Goal: Obtain resource: Download file/media

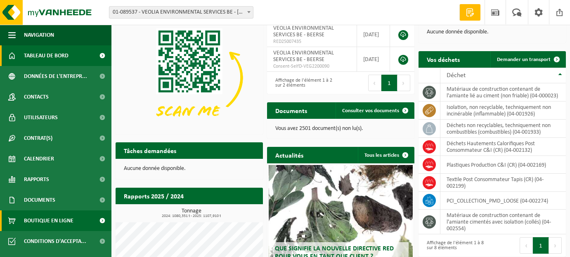
scroll to position [76, 0]
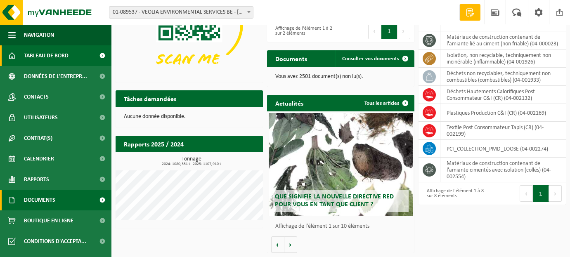
click at [39, 200] on span "Documents" at bounding box center [39, 200] width 31 height 21
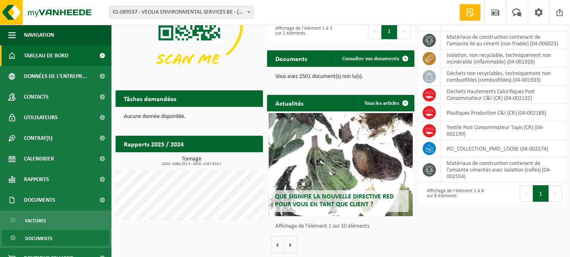
click at [32, 239] on span "Documents" at bounding box center [38, 239] width 27 height 16
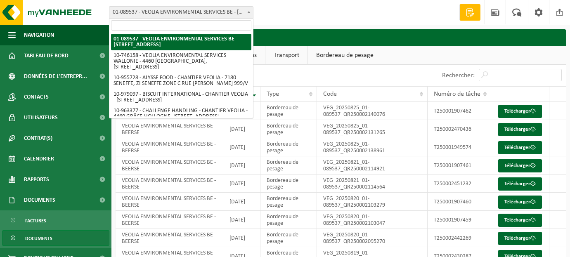
click at [248, 12] on b at bounding box center [248, 12] width 3 height 2
click at [191, 28] on input "search" at bounding box center [181, 25] width 140 height 10
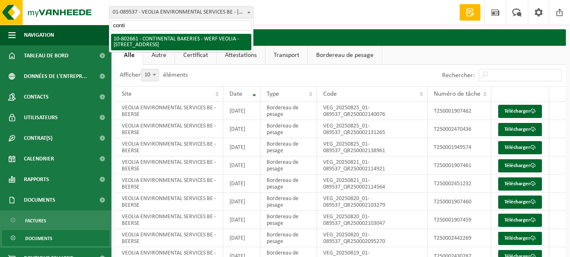
type input "conti"
select select "34041"
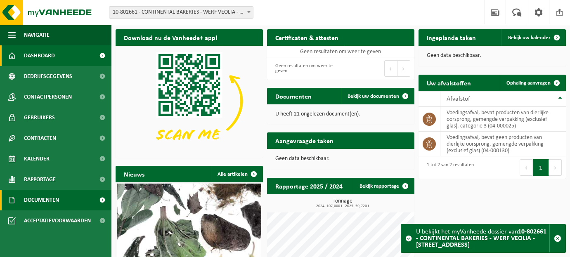
click at [33, 198] on span "Documenten" at bounding box center [41, 200] width 35 height 21
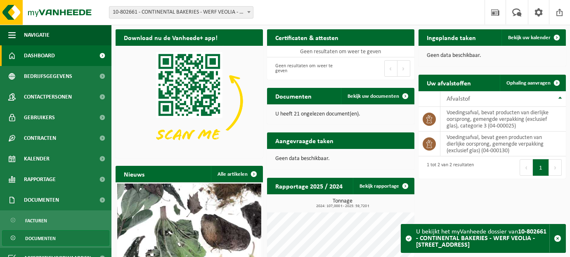
click at [33, 234] on span "Documenten" at bounding box center [40, 239] width 31 height 16
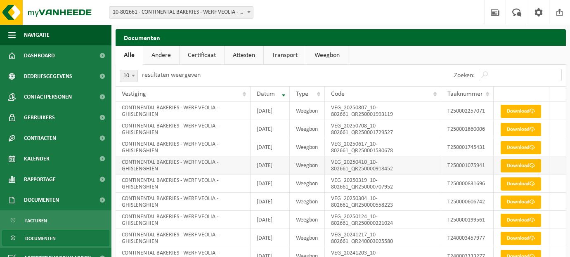
click at [517, 172] on link "Download" at bounding box center [521, 165] width 40 height 13
click at [519, 76] on input "Zoeken:" at bounding box center [520, 75] width 83 height 12
paste input "T250001090287"
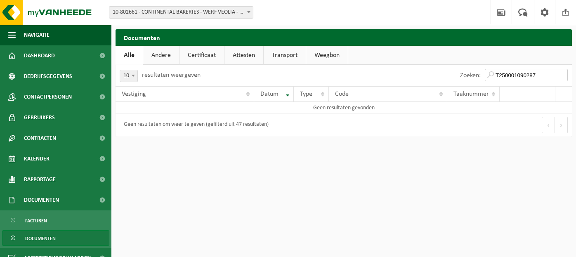
type input "T250001090287"
click at [248, 13] on span at bounding box center [249, 12] width 8 height 11
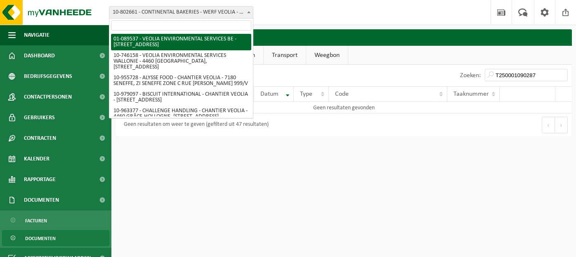
select select "732"
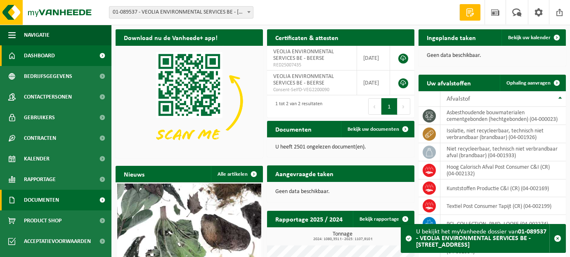
click at [47, 201] on span "Documenten" at bounding box center [41, 200] width 35 height 21
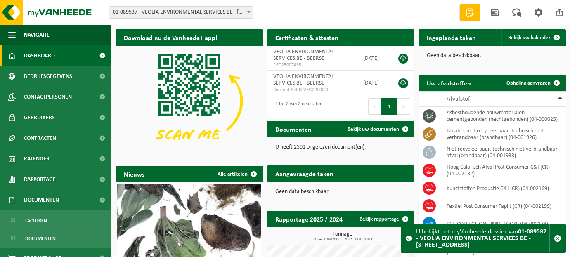
drag, startPoint x: 39, startPoint y: 237, endPoint x: 63, endPoint y: 230, distance: 25.3
click at [40, 237] on span "Documenten" at bounding box center [40, 239] width 31 height 16
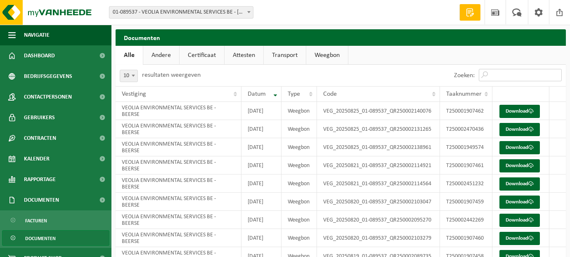
click at [490, 70] on input "Zoeken:" at bounding box center [520, 75] width 83 height 12
paste input "T250001090287"
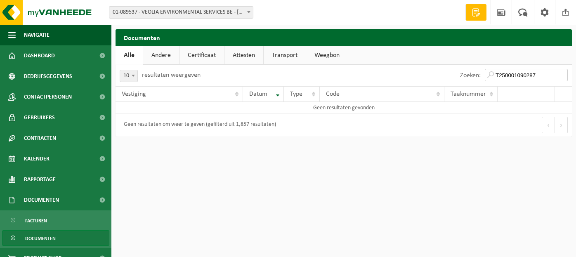
type input "T250001090287"
click at [248, 15] on span at bounding box center [249, 12] width 8 height 11
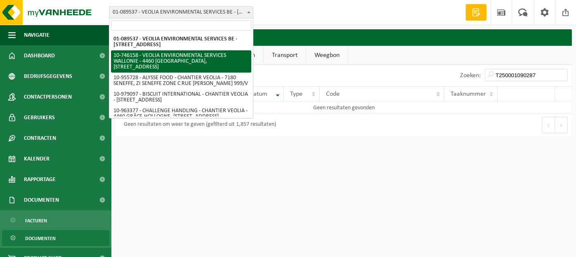
select select "10101"
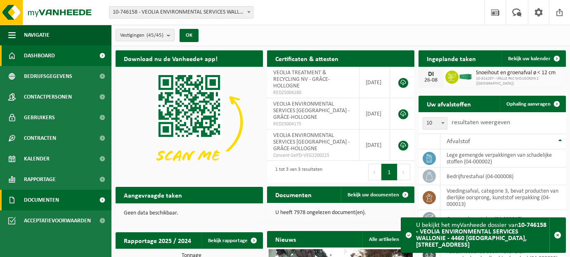
click at [46, 201] on span "Documenten" at bounding box center [41, 200] width 35 height 21
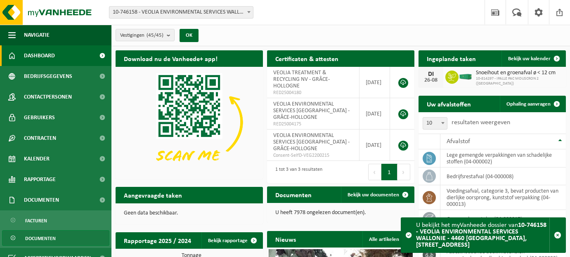
click at [43, 240] on span "Documenten" at bounding box center [40, 239] width 31 height 16
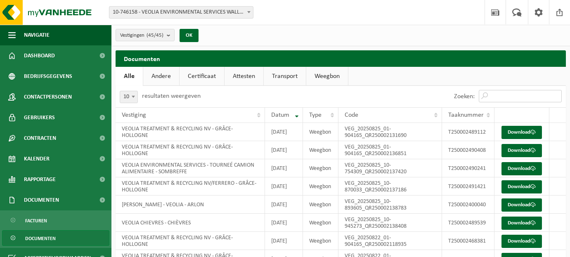
click at [492, 95] on input "Zoeken:" at bounding box center [520, 96] width 83 height 12
paste input "T250001090287"
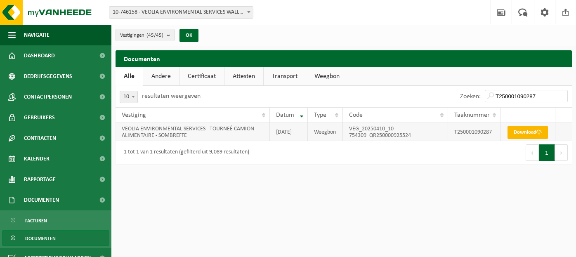
click at [513, 137] on link "Download" at bounding box center [528, 132] width 40 height 13
drag, startPoint x: 539, startPoint y: 94, endPoint x: 477, endPoint y: 100, distance: 62.6
click at [477, 100] on div "Zoeken: T250001090287" at bounding box center [514, 96] width 116 height 21
paste input "75941"
click at [523, 133] on link "Download" at bounding box center [528, 132] width 40 height 13
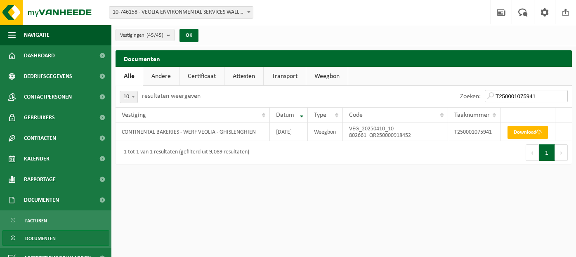
drag, startPoint x: 536, startPoint y: 95, endPoint x: 414, endPoint y: 88, distance: 121.9
click at [423, 88] on div "Zoeken: T250001075941" at bounding box center [458, 96] width 228 height 21
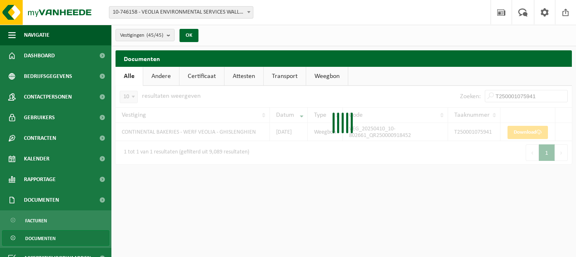
paste input "106294"
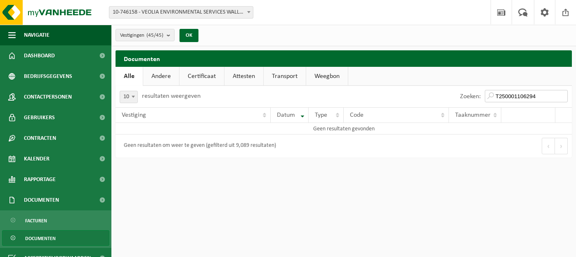
type input "T250001106294"
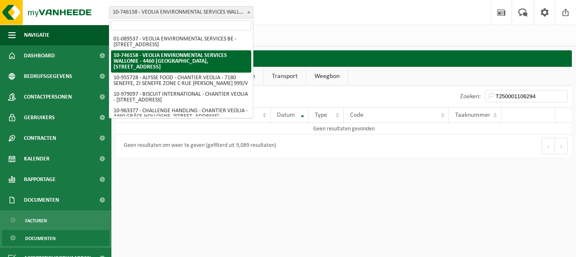
click at [248, 15] on span at bounding box center [249, 12] width 8 height 11
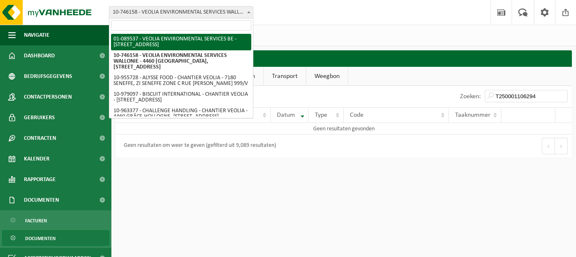
select select "732"
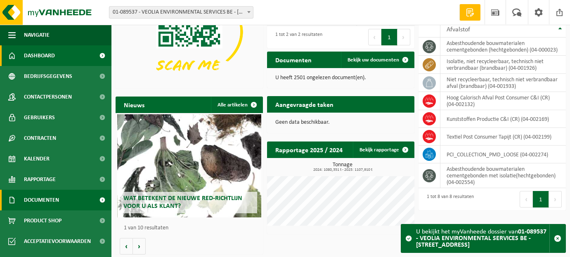
scroll to position [71, 0]
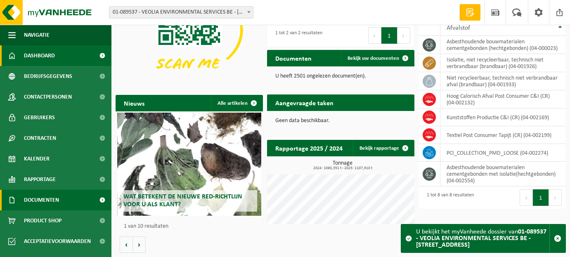
click at [43, 198] on span "Documenten" at bounding box center [41, 200] width 35 height 21
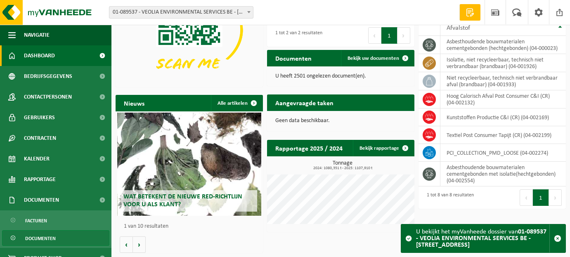
click at [35, 237] on span "Documenten" at bounding box center [40, 239] width 31 height 16
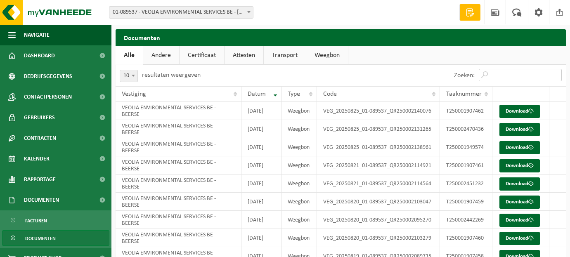
click at [517, 74] on input "Zoeken:" at bounding box center [520, 75] width 83 height 12
paste input "T250001106294"
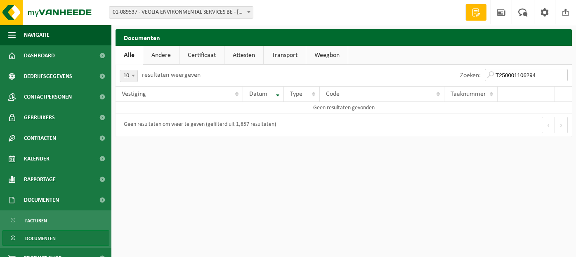
type input "T250001106294"
click at [250, 13] on span at bounding box center [249, 12] width 8 height 11
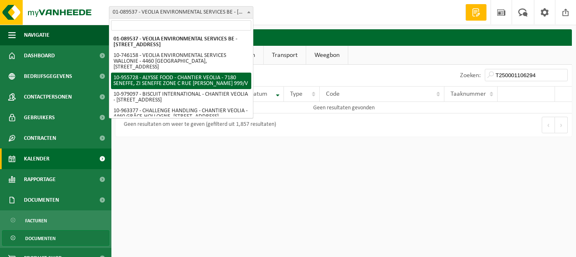
click at [35, 159] on span "Kalender" at bounding box center [37, 159] width 26 height 21
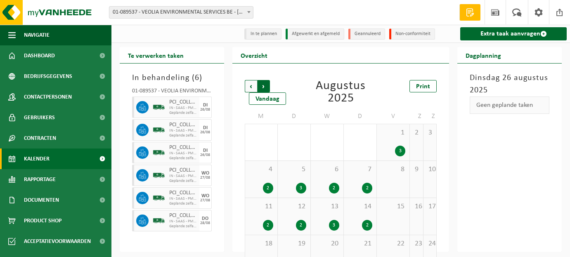
click at [253, 85] on span "Vorige" at bounding box center [251, 86] width 12 height 12
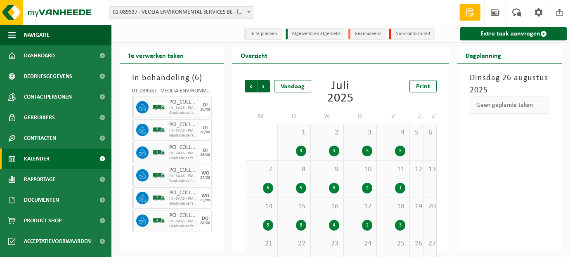
click at [253, 85] on span "Vorige" at bounding box center [251, 86] width 12 height 12
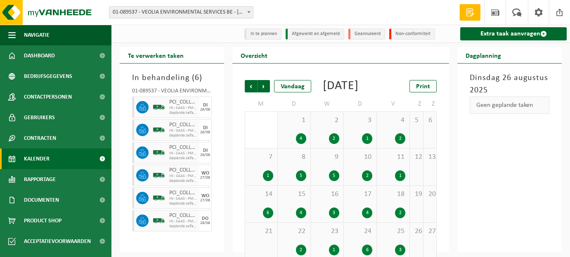
click at [366, 181] on div "2" at bounding box center [367, 175] width 10 height 11
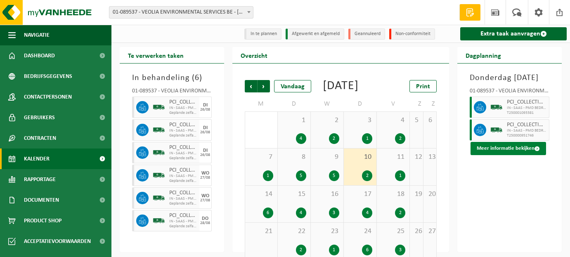
click at [493, 155] on button "Meer informatie bekijken" at bounding box center [508, 148] width 76 height 13
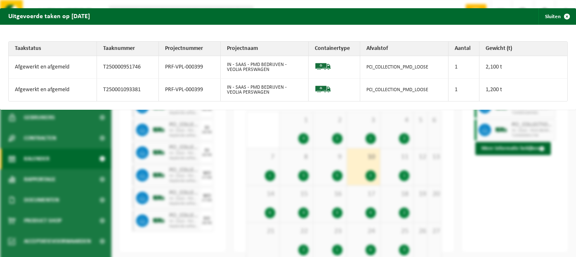
click at [510, 204] on div "Uitgevoerde taken op 2025-04-10 Sluiten Taakstatus Taaknummer Projectnummer Pro…" at bounding box center [288, 128] width 576 height 257
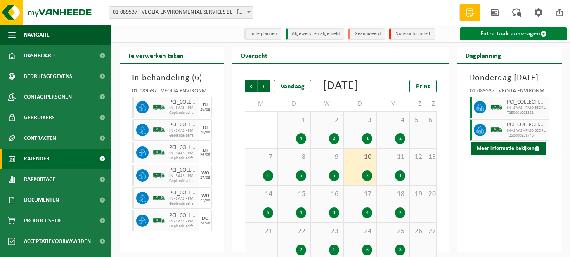
click at [520, 33] on link "Extra taak aanvragen" at bounding box center [513, 33] width 106 height 13
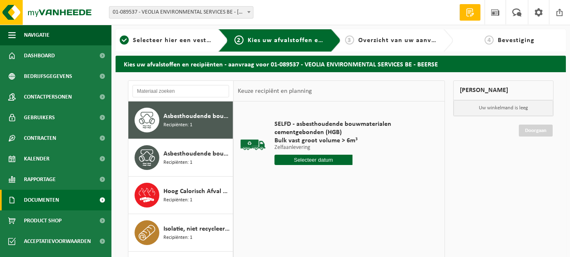
click at [49, 204] on span "Documenten" at bounding box center [41, 200] width 35 height 21
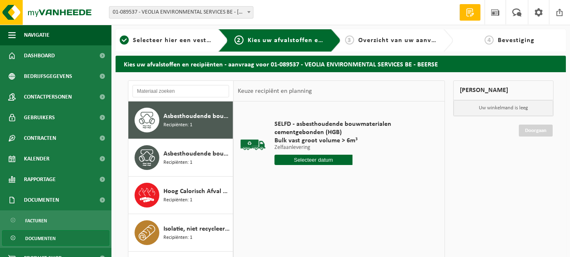
click at [38, 239] on span "Documenten" at bounding box center [40, 239] width 31 height 16
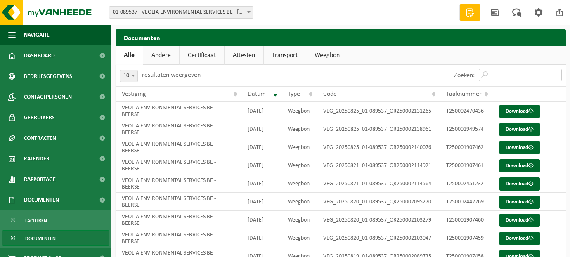
click at [520, 74] on input "Zoeken:" at bounding box center [520, 75] width 83 height 12
paste input "T250001106294"
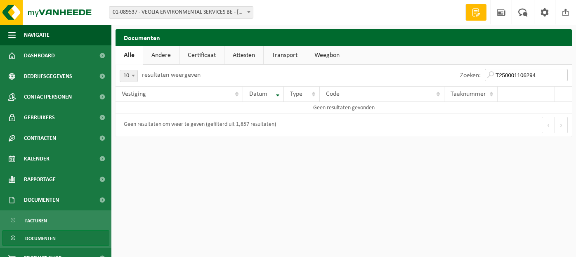
type input "T250001106294"
click at [248, 15] on span at bounding box center [249, 12] width 8 height 11
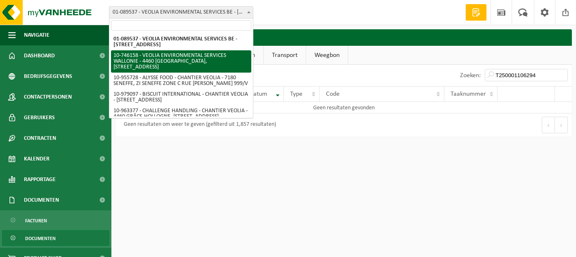
select select "10101"
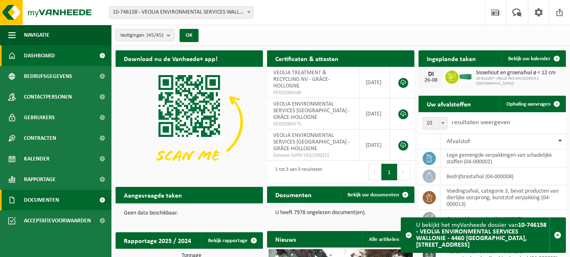
click at [42, 199] on span "Documenten" at bounding box center [41, 200] width 35 height 21
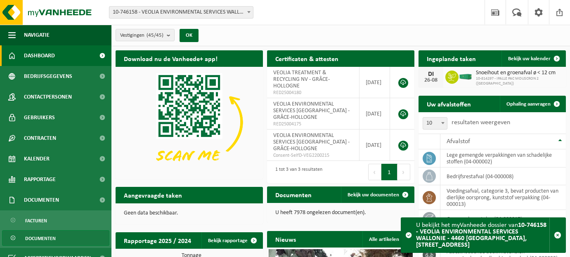
click at [36, 243] on span "Documenten" at bounding box center [40, 239] width 31 height 16
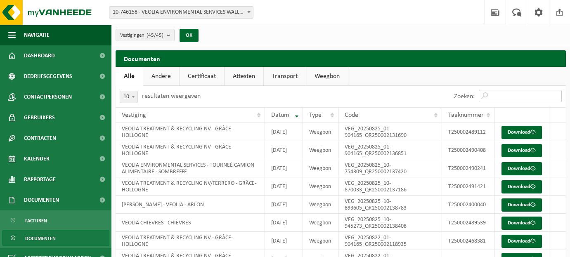
click at [506, 92] on input "Zoeken:" at bounding box center [520, 96] width 83 height 12
paste input "T250001106294"
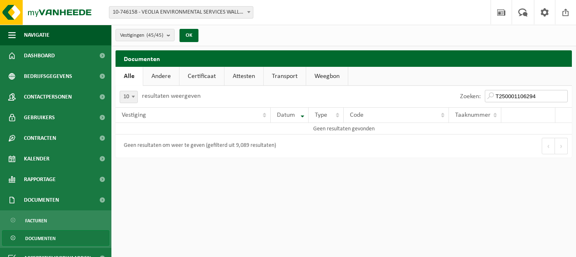
type input "T250001106294"
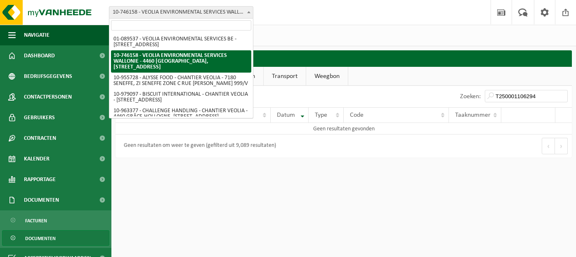
click at [247, 12] on span at bounding box center [249, 12] width 8 height 11
click at [193, 24] on input "search" at bounding box center [181, 25] width 140 height 10
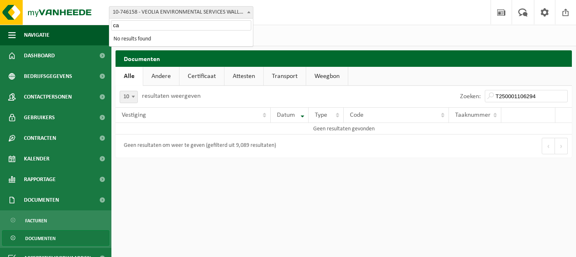
type input "c"
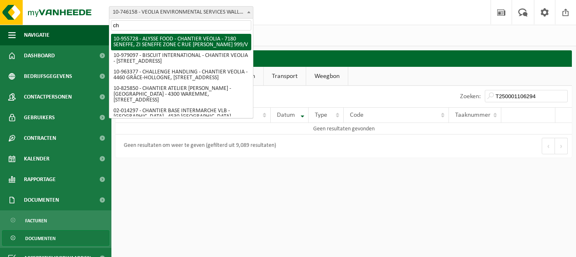
type input "c"
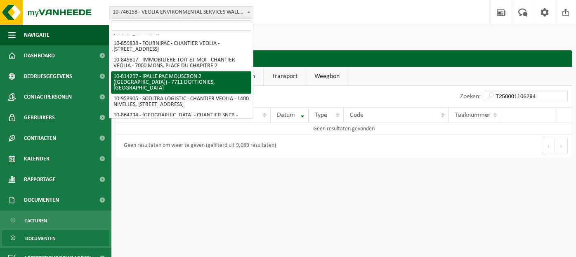
scroll to position [437, 0]
select select "37615"
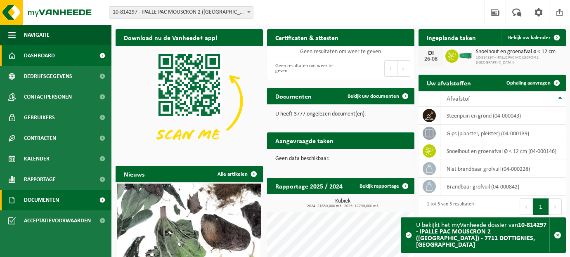
click at [30, 198] on span "Documenten" at bounding box center [41, 200] width 35 height 21
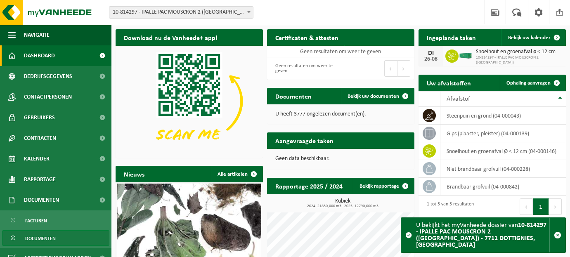
click at [64, 238] on link "Documenten" at bounding box center [55, 238] width 107 height 16
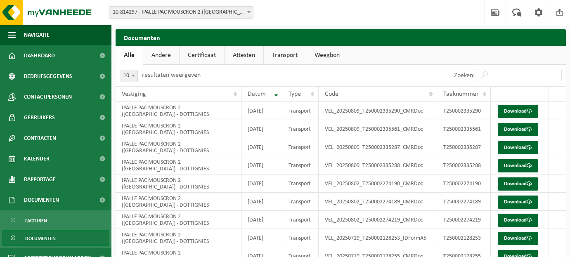
click at [45, 235] on span "Documenten" at bounding box center [40, 239] width 31 height 16
click at [524, 71] on input "Zoeken:" at bounding box center [520, 75] width 83 height 12
paste input "T250001106294"
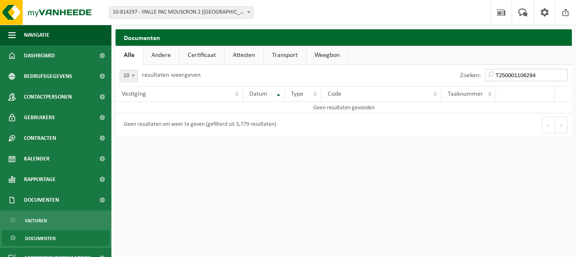
type input "T250001106294"
click at [207, 10] on span "10-814297 - IPALLE PAC MOUSCRON 2 ([GEOGRAPHIC_DATA]) - 7711 DOTTIGNIES, [GEOGR…" at bounding box center [181, 13] width 144 height 12
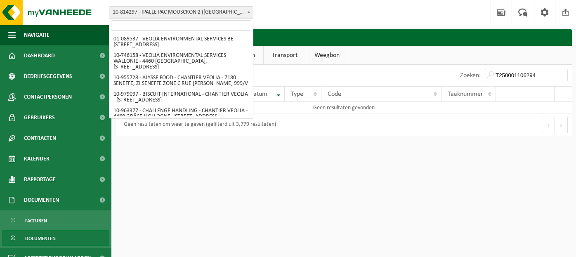
scroll to position [453, 0]
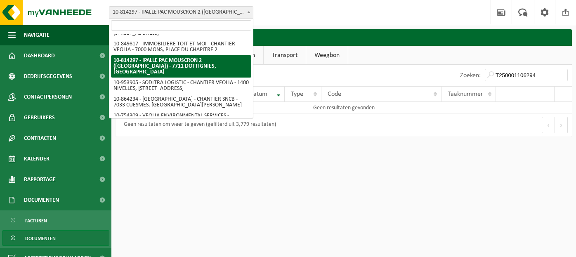
click at [174, 28] on input "search" at bounding box center [181, 25] width 140 height 10
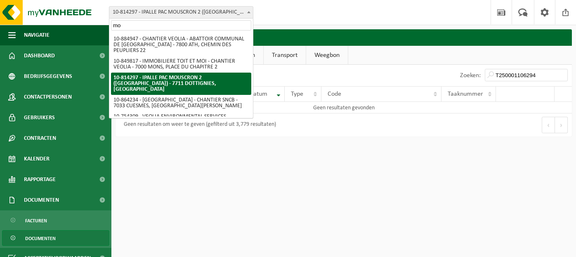
scroll to position [0, 0]
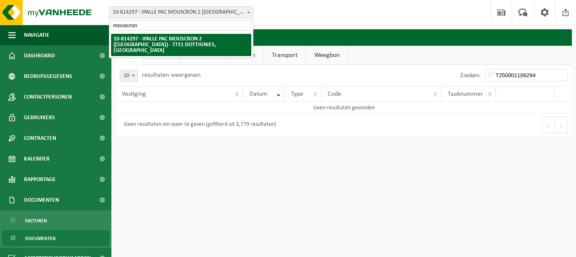
type input "mouscron"
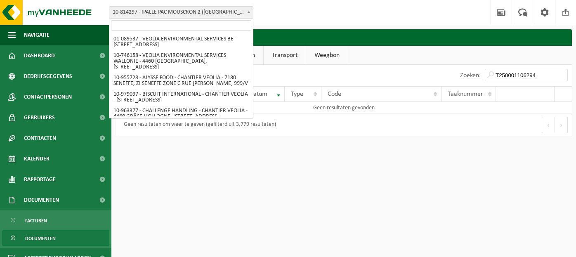
click at [249, 12] on b at bounding box center [248, 12] width 3 height 2
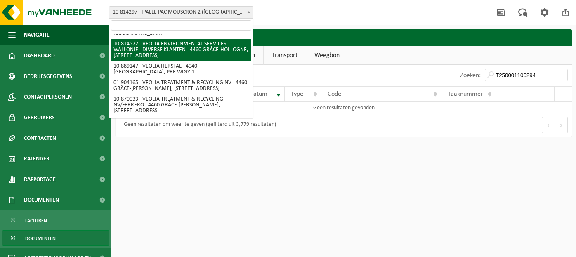
scroll to position [746, 0]
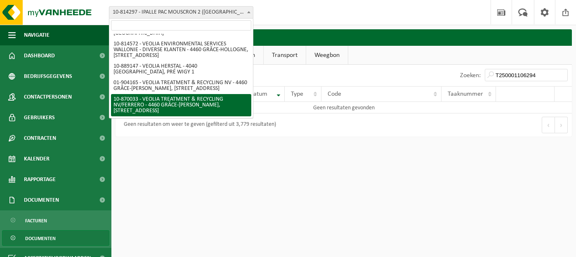
select select "104474"
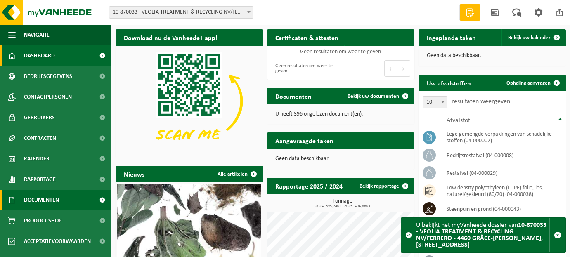
click at [48, 203] on span "Documenten" at bounding box center [41, 200] width 35 height 21
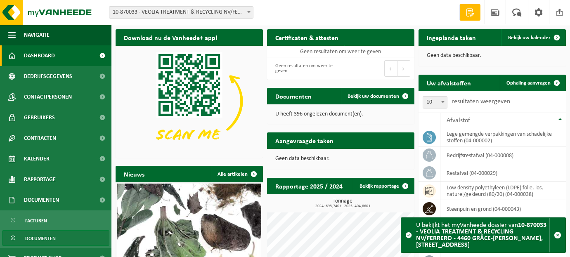
click at [44, 237] on span "Documenten" at bounding box center [40, 239] width 31 height 16
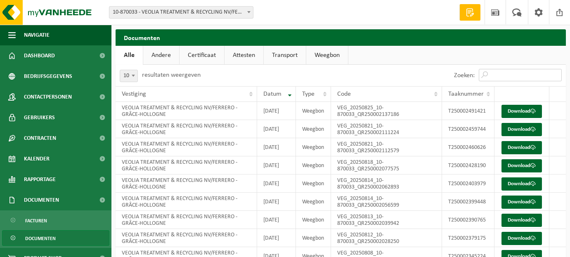
click at [503, 74] on input "Zoeken:" at bounding box center [520, 75] width 83 height 12
paste input "13375150"
type input "13375150"
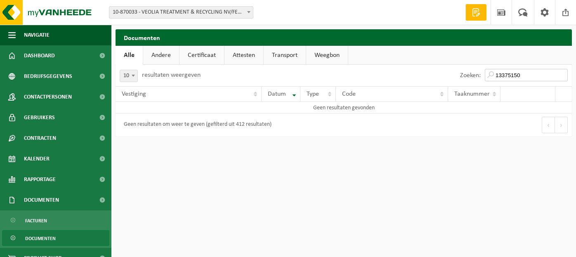
drag, startPoint x: 520, startPoint y: 73, endPoint x: 475, endPoint y: 76, distance: 44.2
click at [475, 76] on div "Zoeken: 13375150" at bounding box center [514, 75] width 116 height 21
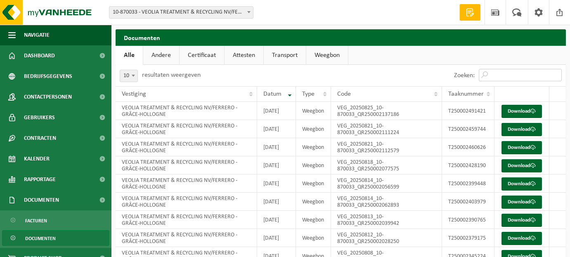
click at [521, 73] on input "Zoeken:" at bounding box center [520, 75] width 83 height 12
paste input "T250001106294"
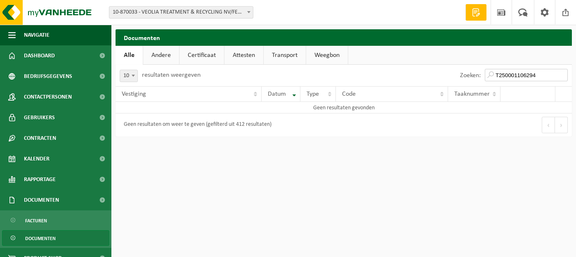
type input "T250001106294"
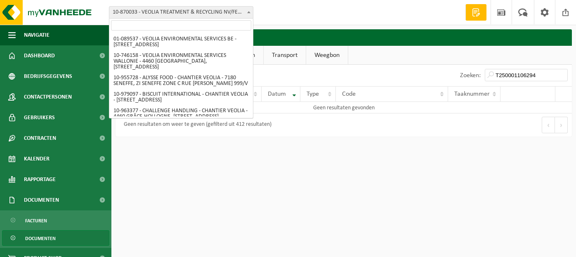
click at [246, 14] on span at bounding box center [249, 12] width 8 height 11
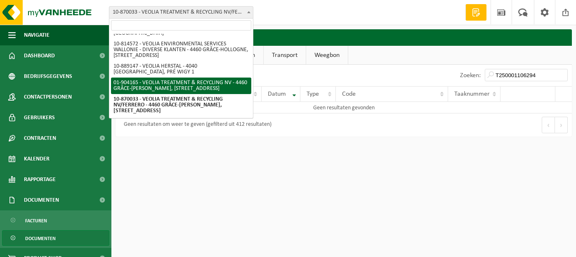
select select "1031"
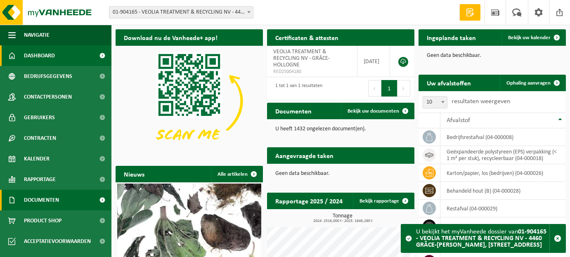
click at [49, 197] on span "Documenten" at bounding box center [41, 200] width 35 height 21
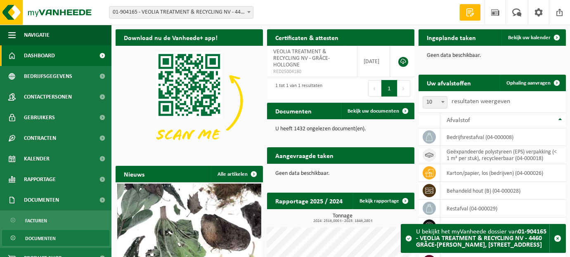
click at [35, 237] on span "Documenten" at bounding box center [40, 239] width 31 height 16
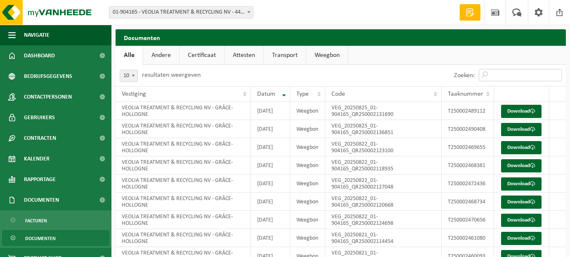
click at [507, 72] on input "Zoeken:" at bounding box center [520, 75] width 83 height 12
paste input "T250001106294"
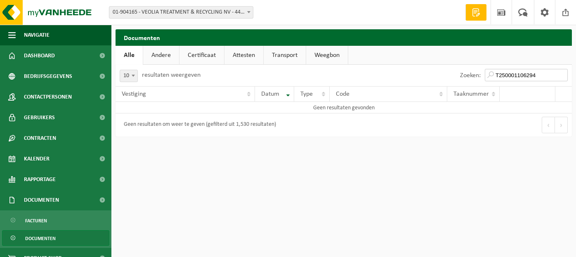
type input "T250001106294"
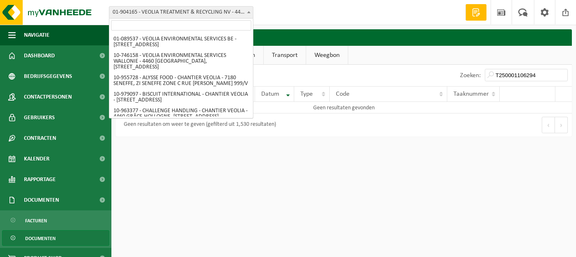
scroll to position [746, 0]
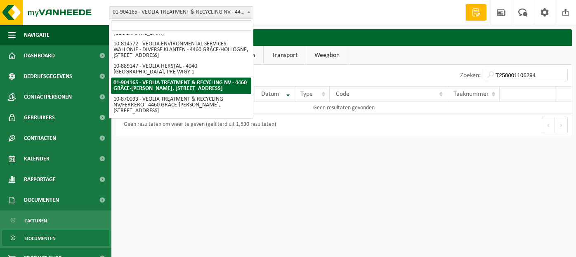
click at [249, 15] on span at bounding box center [249, 12] width 8 height 11
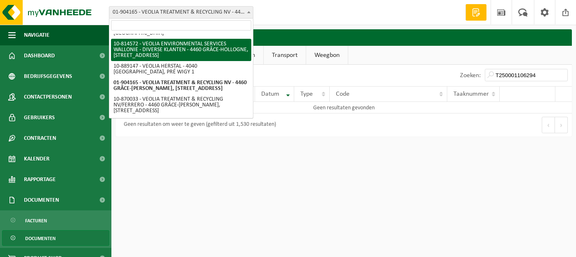
select select "37628"
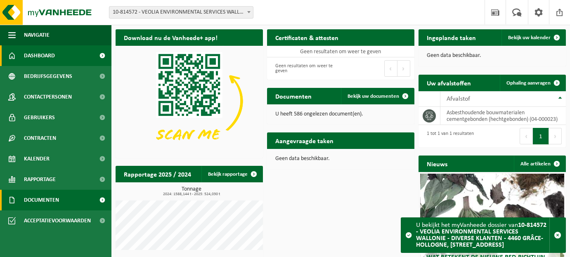
click at [66, 197] on link "Documenten" at bounding box center [55, 200] width 111 height 21
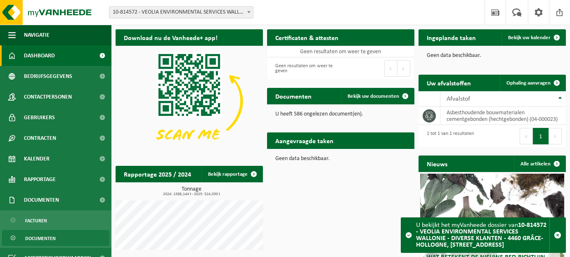
click at [39, 242] on span "Documenten" at bounding box center [40, 239] width 31 height 16
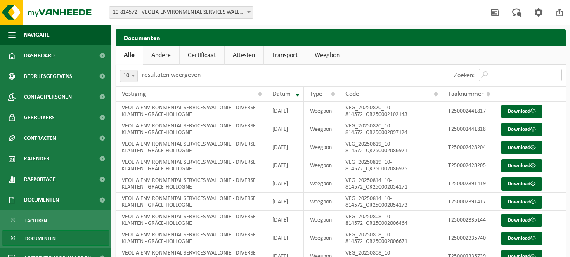
click at [510, 73] on input "Zoeken:" at bounding box center [520, 75] width 83 height 12
paste input "T250001106294"
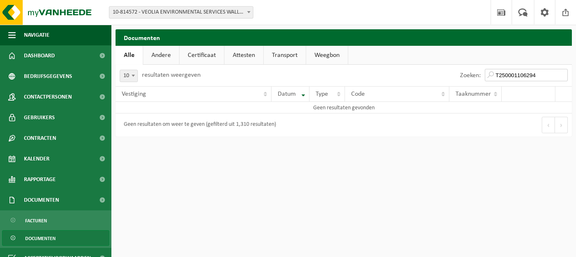
type input "T250001106294"
click at [248, 14] on span at bounding box center [249, 12] width 8 height 11
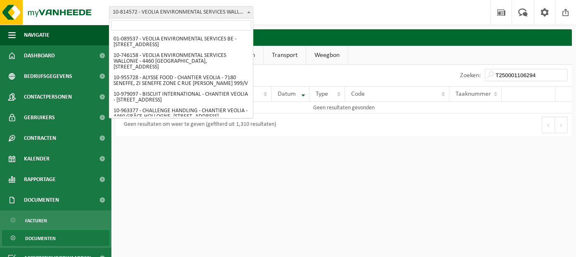
scroll to position [706, 0]
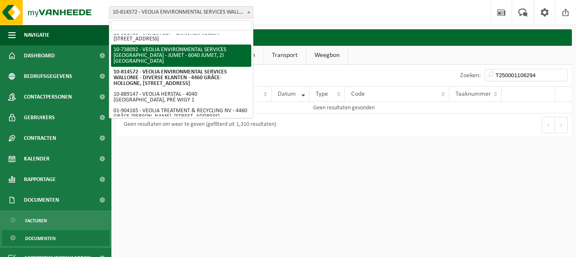
select select "96609"
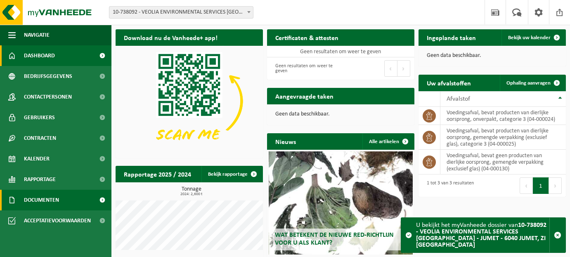
click at [42, 200] on span "Documenten" at bounding box center [41, 200] width 35 height 21
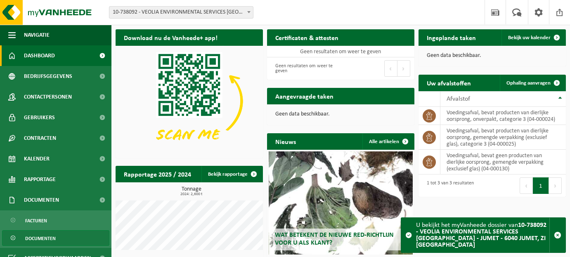
click at [50, 239] on span "Documenten" at bounding box center [40, 239] width 31 height 16
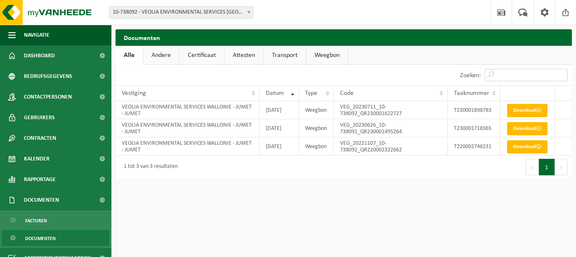
click at [545, 71] on input "Zoeken:" at bounding box center [526, 75] width 83 height 12
paste input "T250001106294"
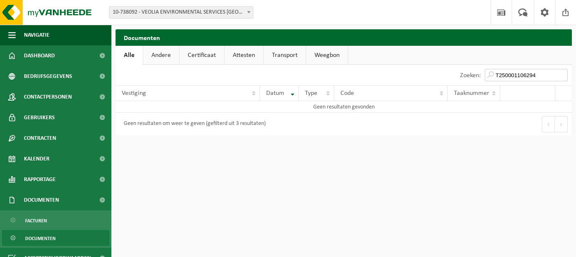
type input "T250001106294"
click at [250, 12] on b at bounding box center [248, 12] width 3 height 2
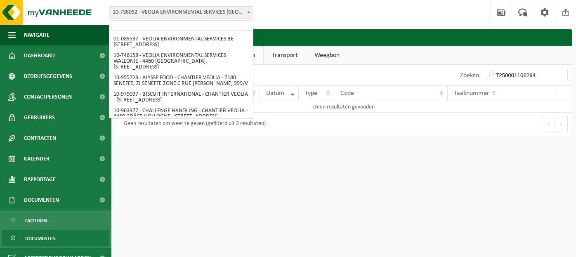
scroll to position [684, 0]
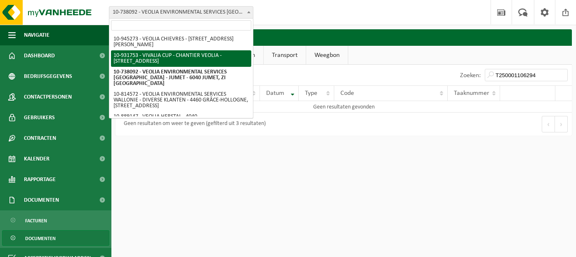
select select "134918"
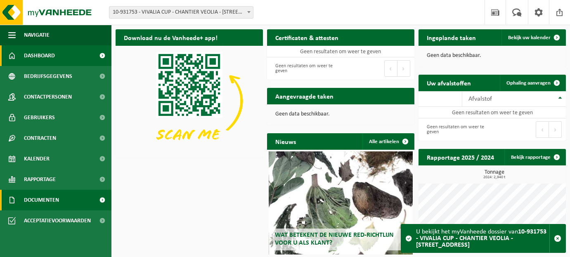
click at [68, 195] on link "Documenten" at bounding box center [55, 200] width 111 height 21
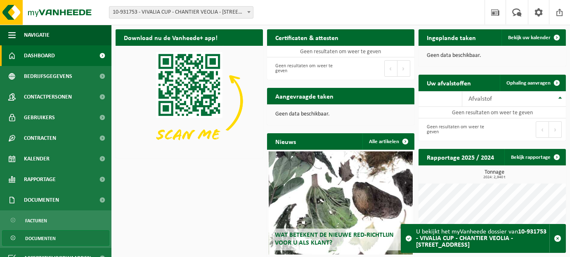
click at [43, 240] on span "Documenten" at bounding box center [40, 239] width 31 height 16
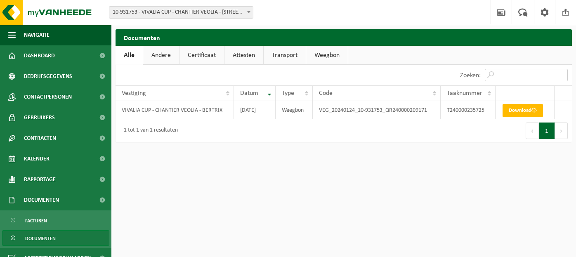
click at [532, 75] on input "Zoeken:" at bounding box center [526, 75] width 83 height 12
paste input "T250001106294"
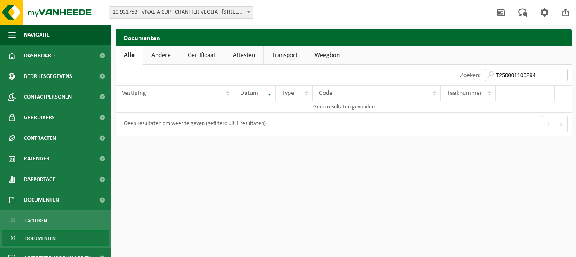
type input "T250001106294"
click at [248, 11] on b at bounding box center [248, 12] width 3 height 2
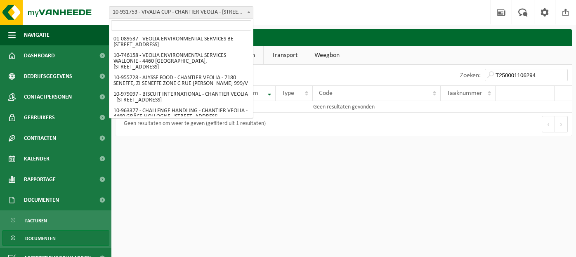
scroll to position [679, 0]
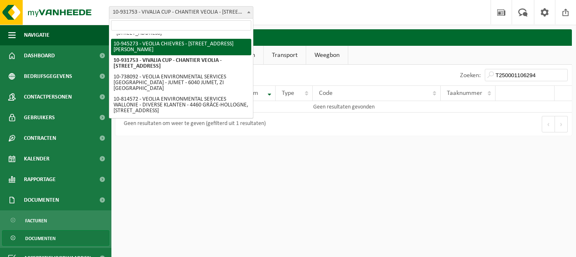
select select "141161"
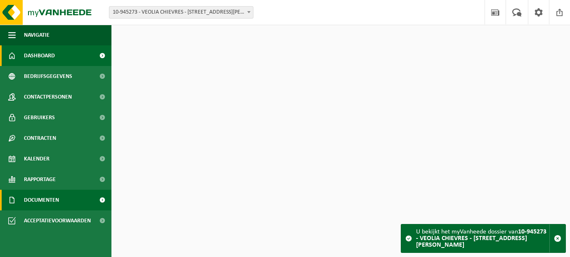
click at [43, 199] on span "Documenten" at bounding box center [41, 200] width 35 height 21
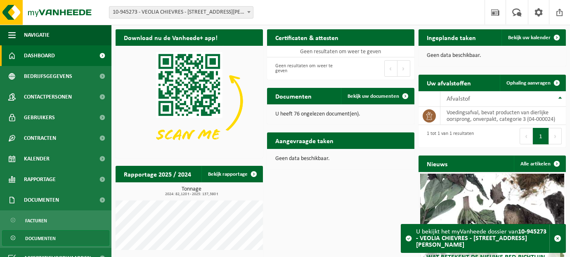
click at [41, 236] on span "Documenten" at bounding box center [40, 239] width 31 height 16
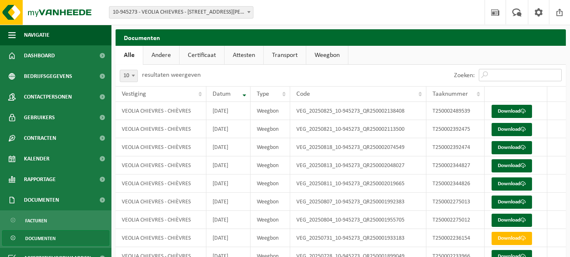
click at [515, 78] on input "Zoeken:" at bounding box center [520, 75] width 83 height 12
paste input "T250001106294"
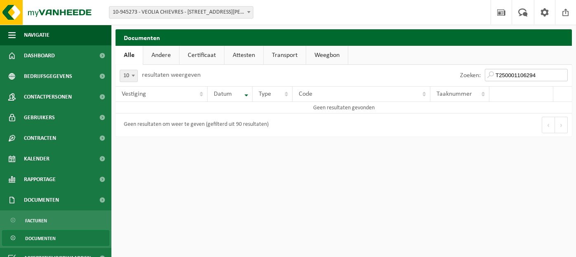
type input "T250001106294"
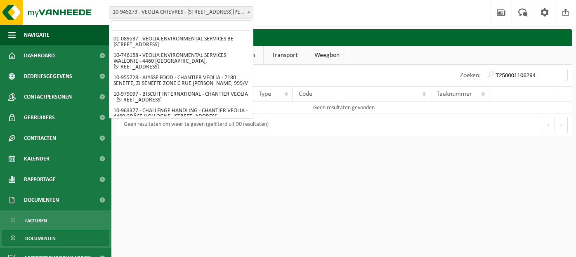
click at [250, 12] on b at bounding box center [248, 12] width 3 height 2
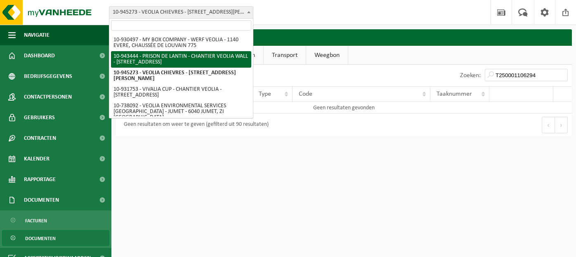
scroll to position [647, 0]
